Goal: Information Seeking & Learning: Understand process/instructions

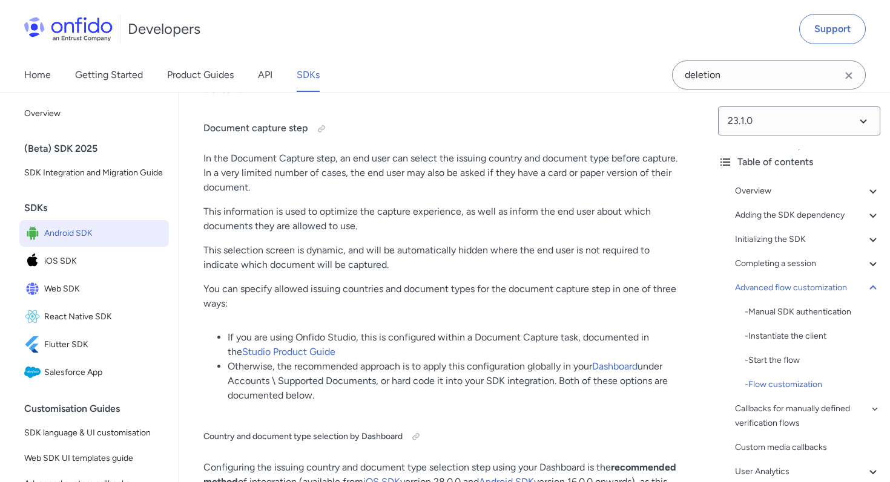
scroll to position [13877, 0]
click at [322, 133] on div at bounding box center [322, 128] width 10 height 10
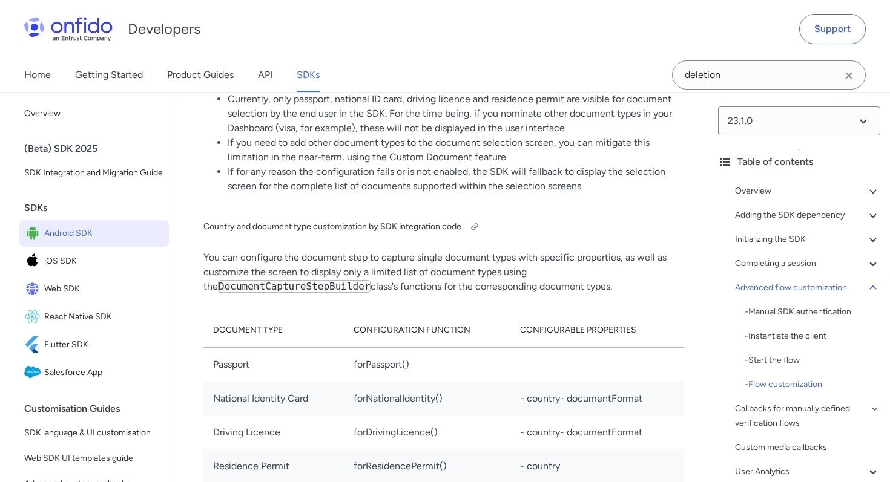
scroll to position [14808, 0]
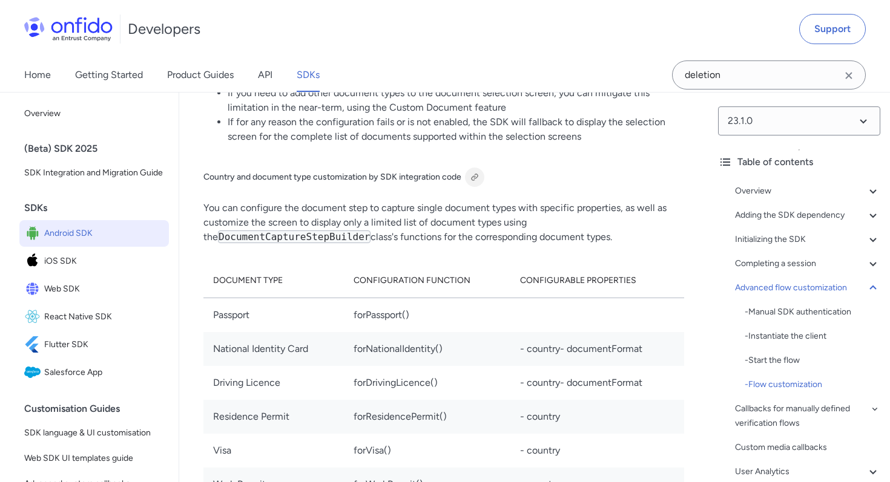
click at [474, 182] on div at bounding box center [475, 177] width 10 height 10
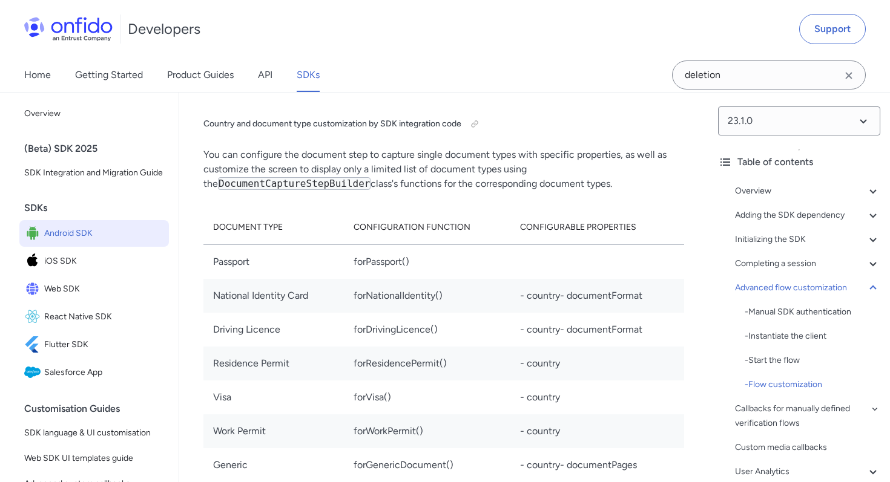
scroll to position [14872, 0]
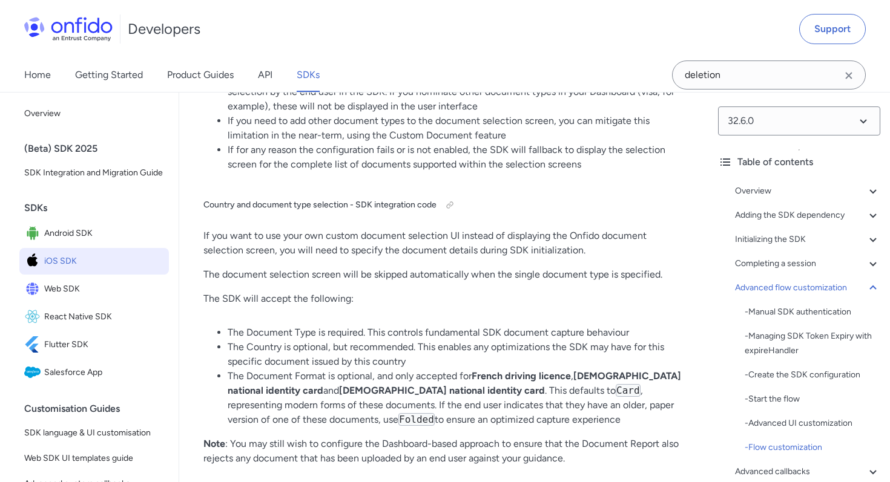
scroll to position [16412, 0]
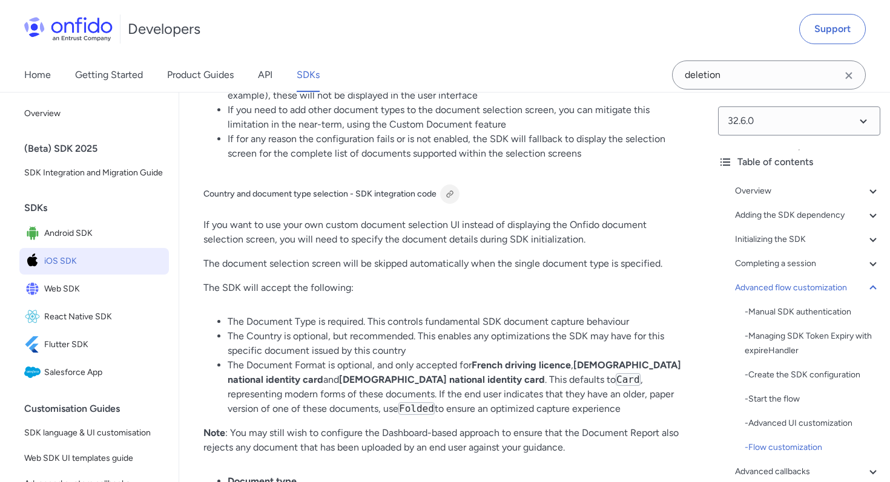
click at [451, 189] on div at bounding box center [450, 194] width 10 height 10
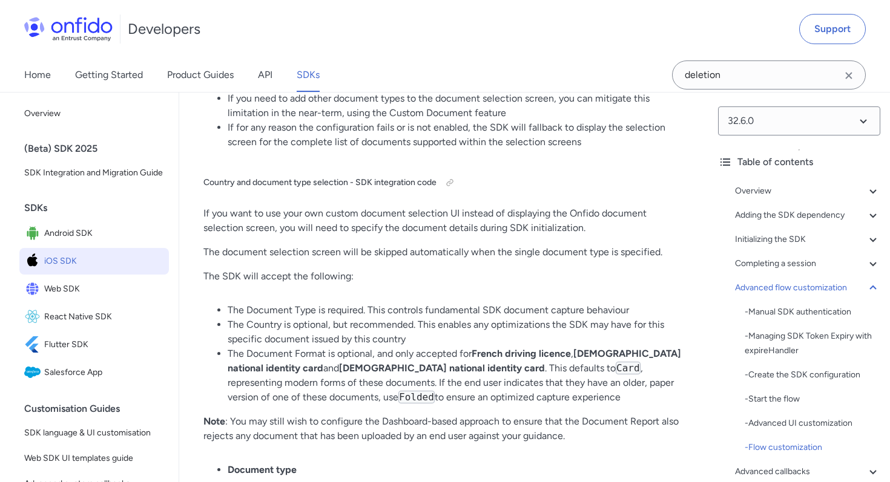
scroll to position [16421, 0]
